Goal: Information Seeking & Learning: Find specific fact

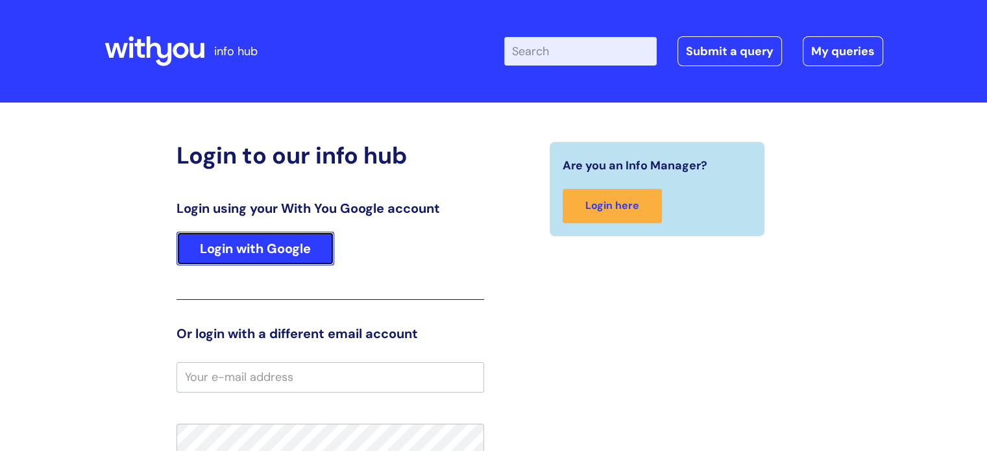
click at [264, 254] on link "Login with Google" at bounding box center [256, 249] width 158 height 34
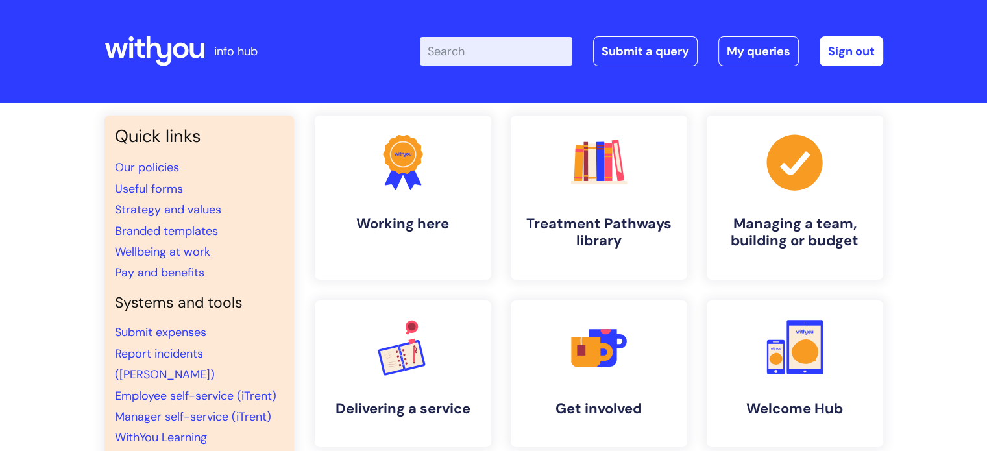
click at [491, 53] on input "Enter your search term here..." at bounding box center [496, 51] width 153 height 29
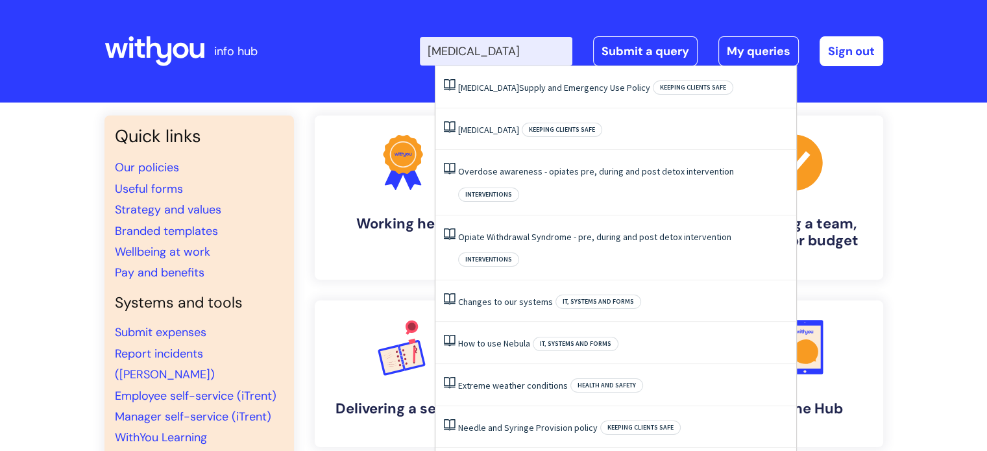
type input "naloxone"
click button "Search" at bounding box center [0, 0] width 0 height 0
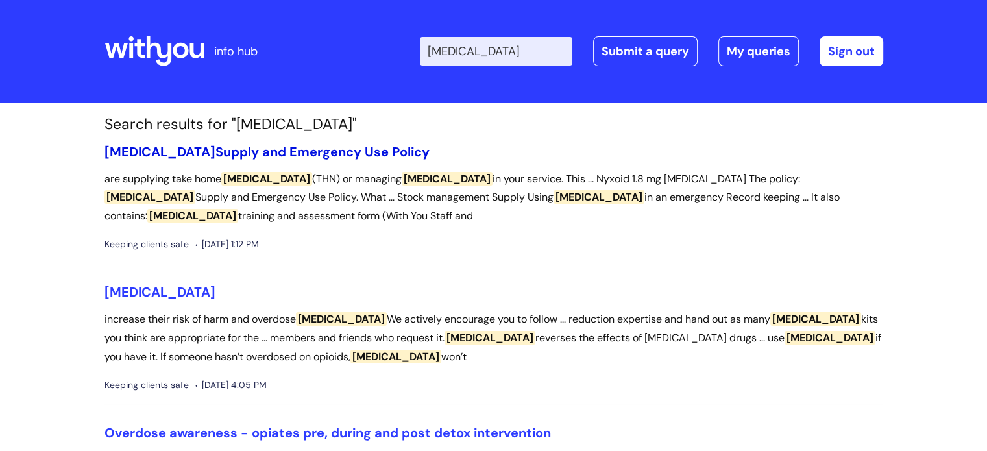
click at [232, 152] on link "Naloxone Supply and Emergency Use Policy" at bounding box center [267, 151] width 325 height 17
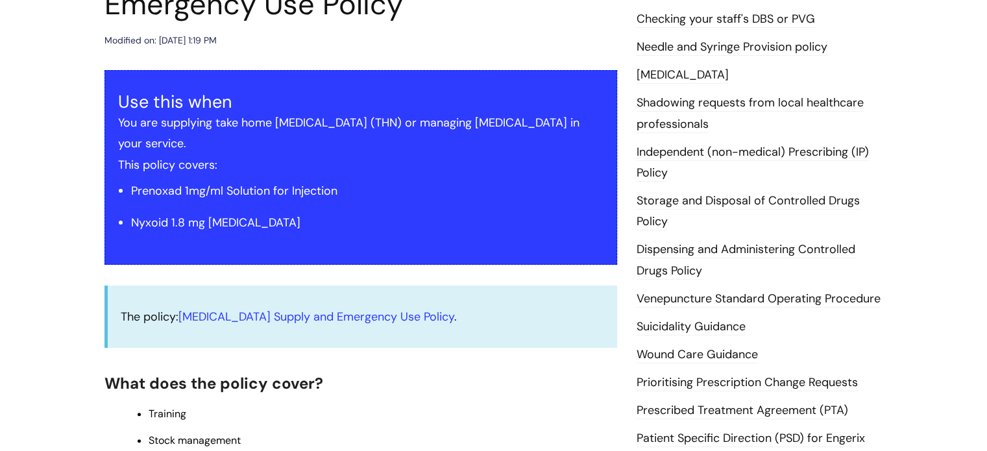
scroll to position [210, 0]
click at [338, 309] on link "[MEDICAL_DATA] Supply and Emergency Use Policy" at bounding box center [317, 317] width 276 height 16
